Goal: Task Accomplishment & Management: Use online tool/utility

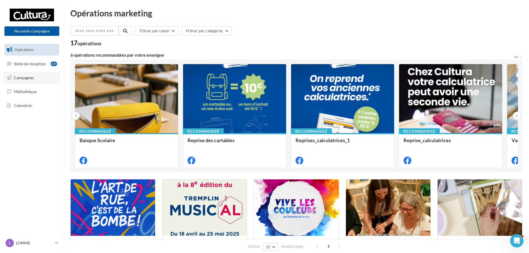
click at [34, 78] on link "Campagnes" at bounding box center [31, 78] width 57 height 12
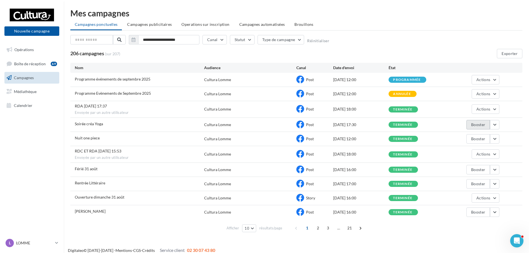
click at [484, 124] on button "Booster" at bounding box center [479, 124] width 24 height 9
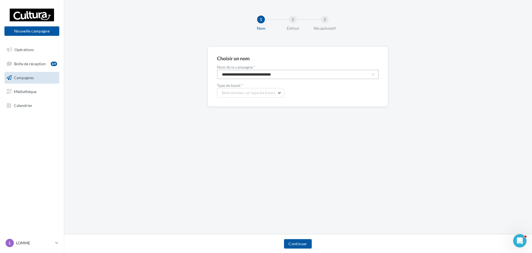
drag, startPoint x: 331, startPoint y: 75, endPoint x: 174, endPoint y: 70, distance: 157.3
click at [174, 70] on div "**********" at bounding box center [298, 86] width 468 height 78
type input "**********"
click at [298, 93] on div "Type de boost * Sélectionner un type de boost META | Boost de post | 5 jours ME…" at bounding box center [298, 90] width 162 height 14
click at [280, 93] on button "Sélectionner un type de boost" at bounding box center [250, 92] width 67 height 9
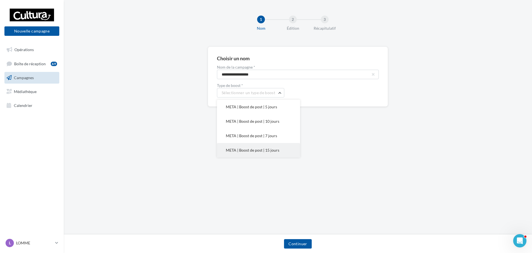
click at [286, 151] on button "META | Boost de post | 15 jours" at bounding box center [258, 150] width 83 height 14
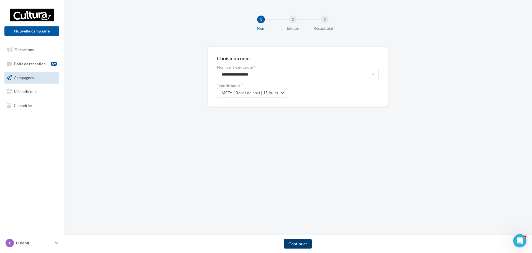
click at [296, 246] on button "Continuer" at bounding box center [297, 243] width 27 height 9
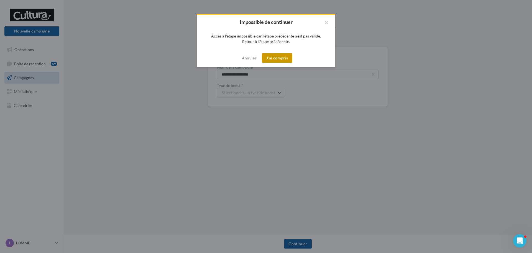
click at [278, 56] on button "J'ai compris" at bounding box center [277, 57] width 30 height 9
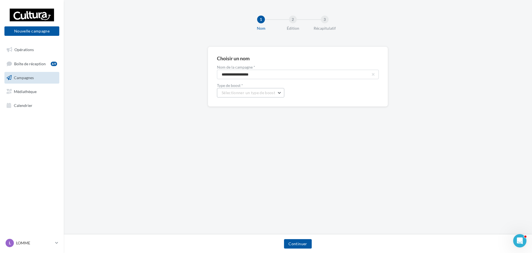
click at [276, 95] on button "Sélectionner un type de boost" at bounding box center [250, 92] width 67 height 9
click at [265, 146] on button "META | Boost de post | 15 jours" at bounding box center [258, 150] width 83 height 14
click at [307, 242] on button "Continuer" at bounding box center [297, 243] width 27 height 9
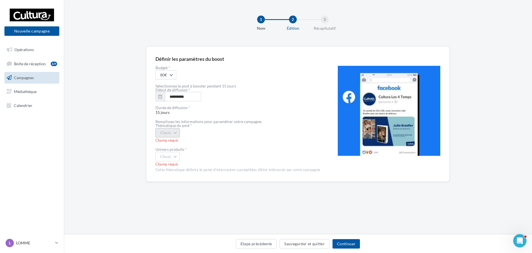
click at [179, 133] on button "Choix" at bounding box center [168, 132] width 25 height 9
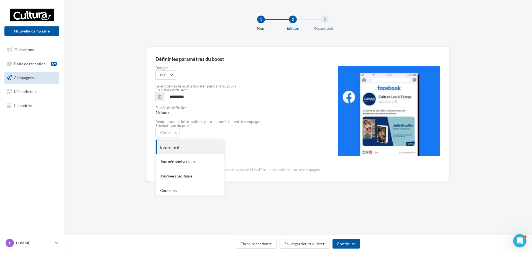
click at [189, 148] on div "Evènement" at bounding box center [190, 147] width 69 height 14
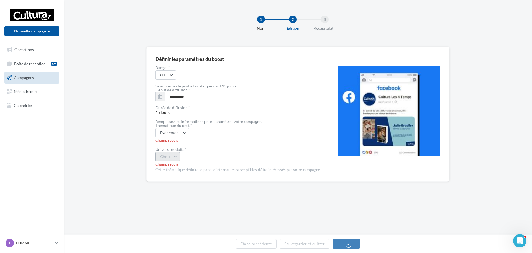
click at [175, 155] on button "Choix" at bounding box center [168, 156] width 25 height 9
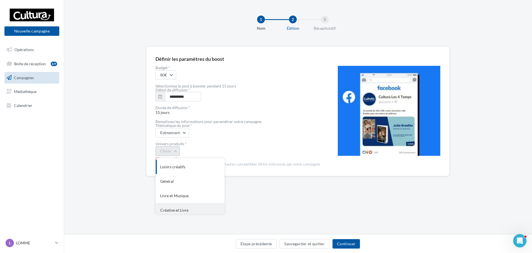
scroll to position [45, 0]
click at [201, 205] on div "Créative et Livre" at bounding box center [190, 206] width 69 height 14
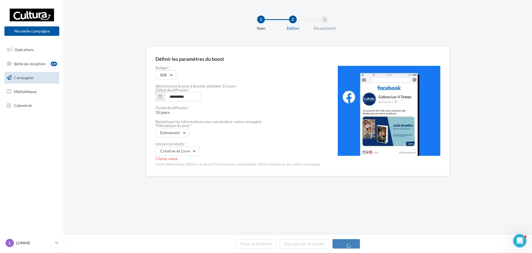
click at [232, 135] on div "Evènement" at bounding box center [238, 132] width 165 height 9
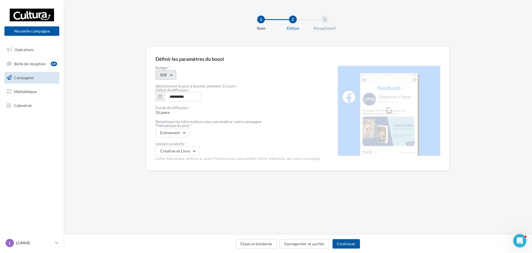
click at [174, 73] on button "80€" at bounding box center [166, 74] width 21 height 9
click at [164, 91] on div "50€" at bounding box center [190, 89] width 69 height 14
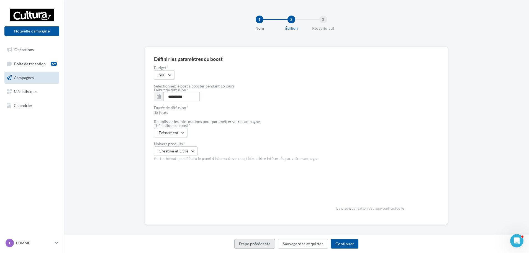
click at [239, 241] on button "Etape précédente" at bounding box center [255, 243] width 41 height 9
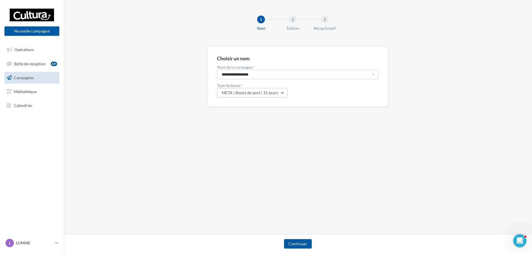
click at [276, 94] on span "META | Boost de post | 15 jours" at bounding box center [250, 92] width 57 height 5
click at [275, 134] on span "META | Boost de post | 7 jours" at bounding box center [251, 135] width 51 height 5
click at [304, 242] on button "Continuer" at bounding box center [297, 243] width 27 height 9
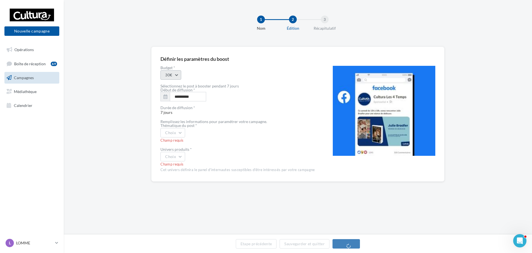
click at [176, 71] on button "30€" at bounding box center [170, 74] width 21 height 9
click at [191, 95] on div "30€" at bounding box center [195, 89] width 69 height 14
click at [183, 132] on button "Choix" at bounding box center [172, 132] width 25 height 9
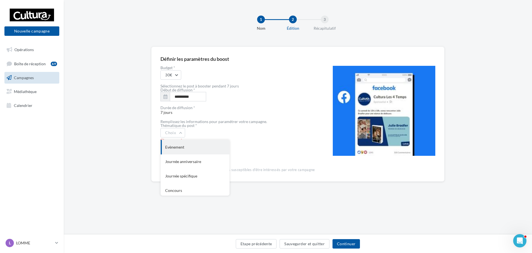
click at [193, 150] on div "Evènement" at bounding box center [195, 147] width 69 height 14
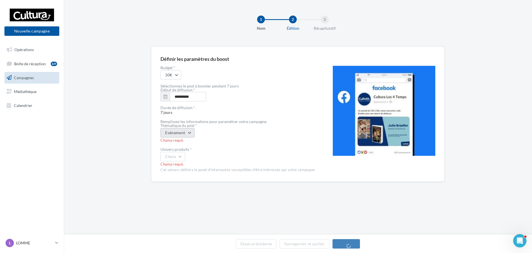
click at [192, 136] on button "Evènement" at bounding box center [177, 132] width 34 height 9
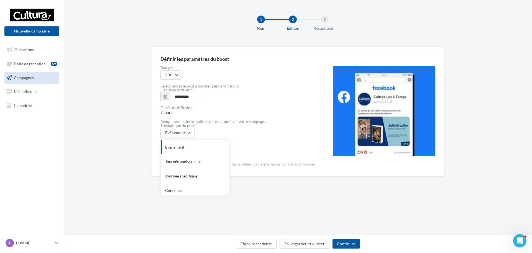
click at [258, 128] on div "Evènement Evènement Journée anniversaire Journée spécifique Concours Ouverture …" at bounding box center [237, 132] width 154 height 9
click at [178, 151] on button "Choix" at bounding box center [172, 150] width 25 height 9
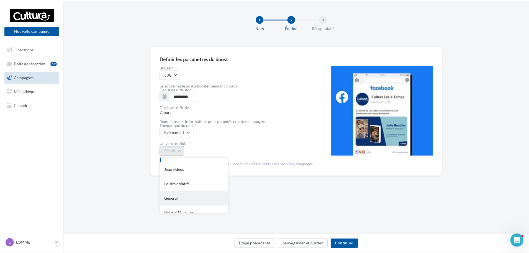
scroll to position [45, 0]
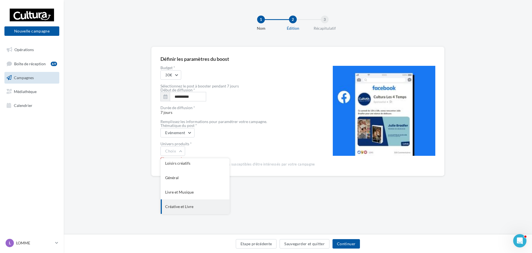
click at [203, 203] on div "Créative et Livre" at bounding box center [195, 206] width 69 height 14
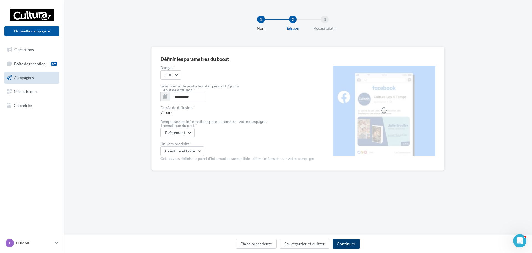
click at [351, 242] on button "Continuer" at bounding box center [346, 243] width 27 height 9
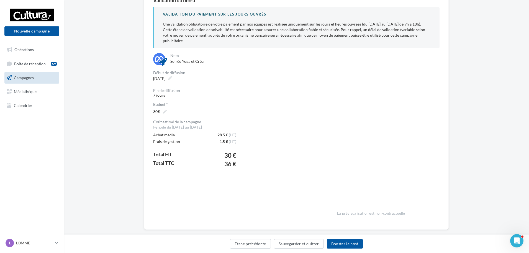
scroll to position [62, 0]
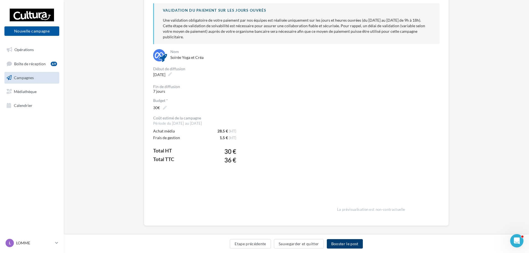
click at [350, 243] on button "Booster le post" at bounding box center [345, 243] width 36 height 9
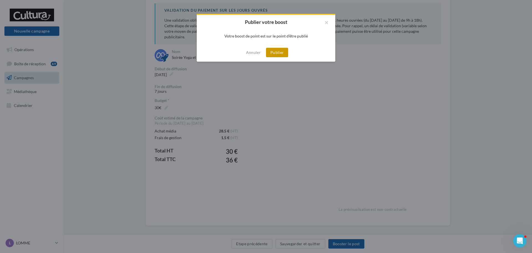
click at [275, 51] on button "Publier" at bounding box center [277, 52] width 22 height 9
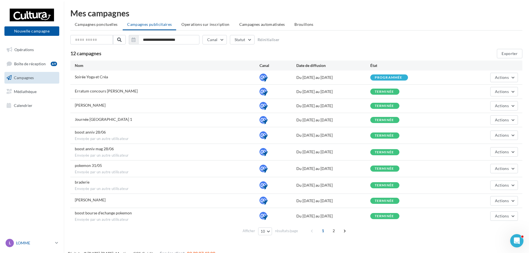
click at [46, 246] on div "L LOMME 00u9ryms4loz2m8r7417" at bounding box center [29, 242] width 47 height 8
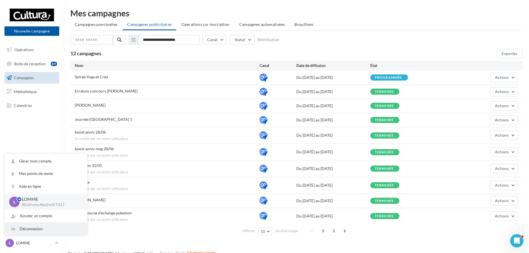
click at [26, 231] on div "Déconnexion" at bounding box center [46, 228] width 83 height 12
